Goal: Task Accomplishment & Management: Use online tool/utility

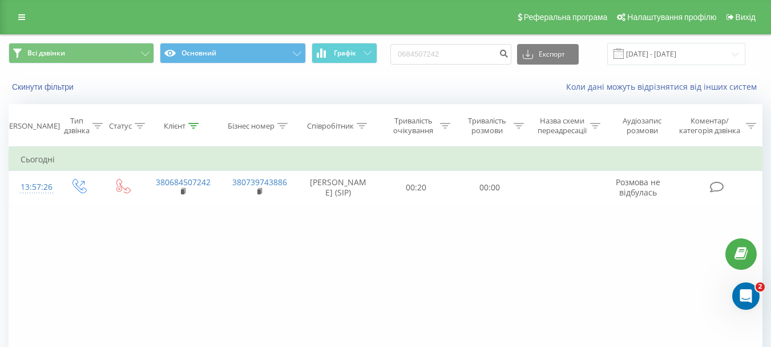
click at [459, 56] on input "0684507242" at bounding box center [451, 54] width 121 height 21
click at [456, 49] on input "[PHONE_NUMBER]" at bounding box center [451, 54] width 121 height 21
click at [411, 57] on input "(0986443654" at bounding box center [451, 54] width 121 height 21
type input "0986443654"
click at [509, 51] on icon "submit" at bounding box center [504, 52] width 10 height 7
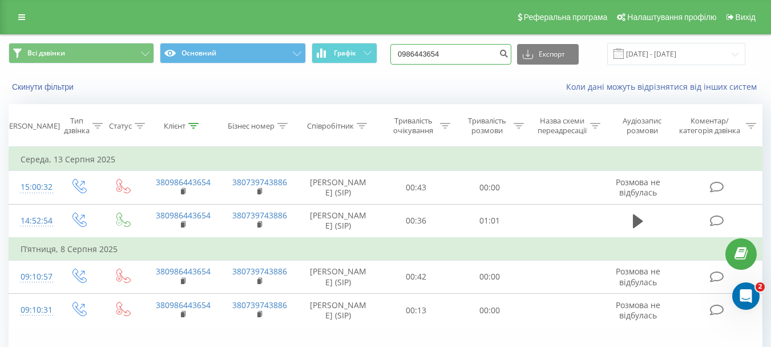
click at [443, 55] on input "0986443654" at bounding box center [451, 54] width 121 height 21
paste input "63841717"
type input "0963841717"
click at [509, 52] on icon "submit" at bounding box center [504, 52] width 10 height 7
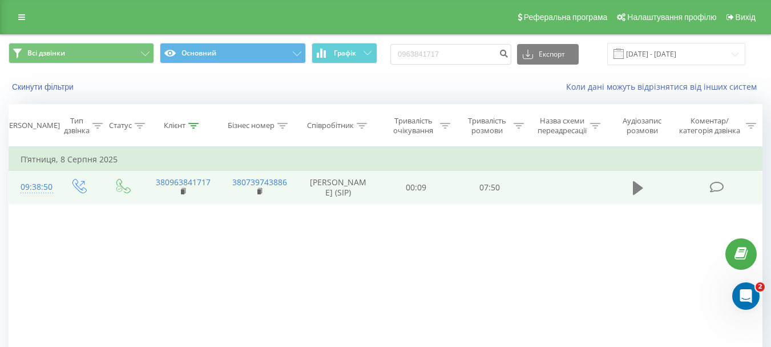
click at [640, 185] on icon at bounding box center [638, 188] width 10 height 14
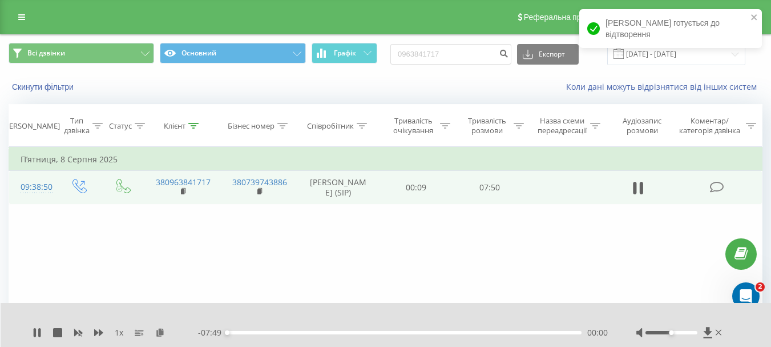
click at [499, 332] on div "00:00" at bounding box center [404, 332] width 355 height 3
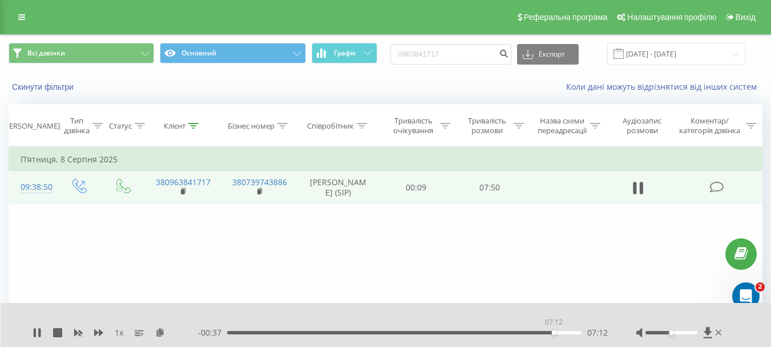
click at [554, 332] on div "07:12" at bounding box center [404, 332] width 355 height 3
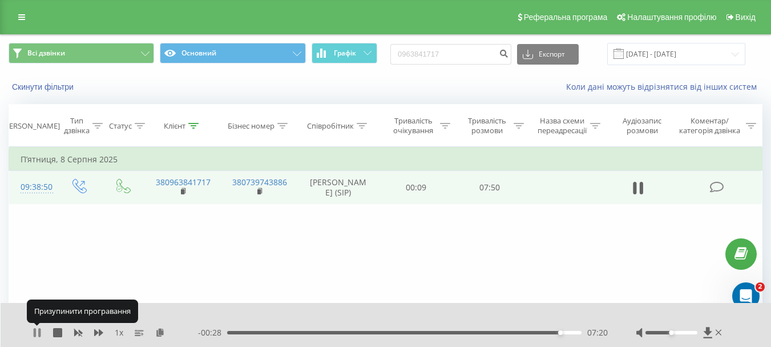
click at [41, 331] on icon at bounding box center [39, 332] width 2 height 9
